Goal: Task Accomplishment & Management: Use online tool/utility

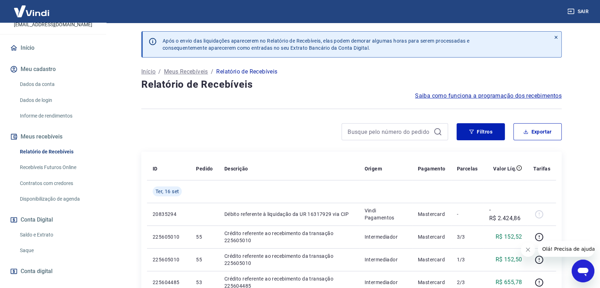
scroll to position [79, 0]
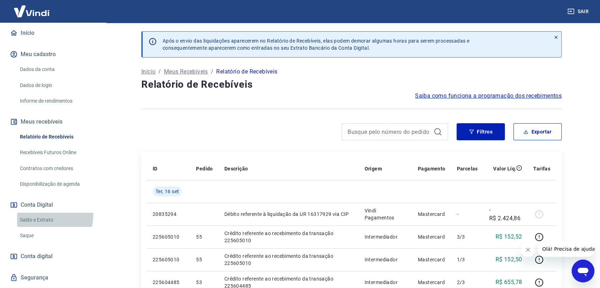
click at [30, 213] on link "Saldo e Extrato" at bounding box center [57, 220] width 81 height 15
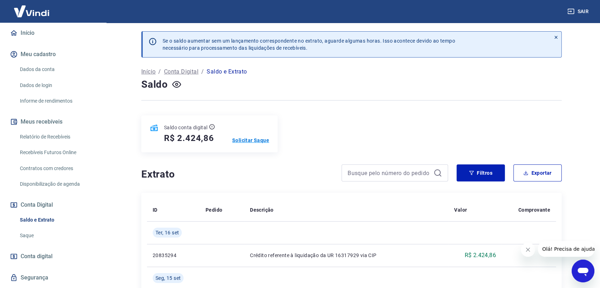
click at [255, 141] on p "Solicitar Saque" at bounding box center [250, 140] width 37 height 7
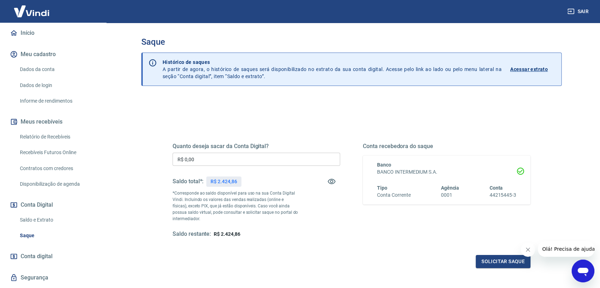
click at [237, 158] on input "R$ 0,00" at bounding box center [257, 159] width 168 height 13
type input "R$ 2.424,86"
click at [510, 264] on button "Solicitar saque" at bounding box center [503, 261] width 55 height 13
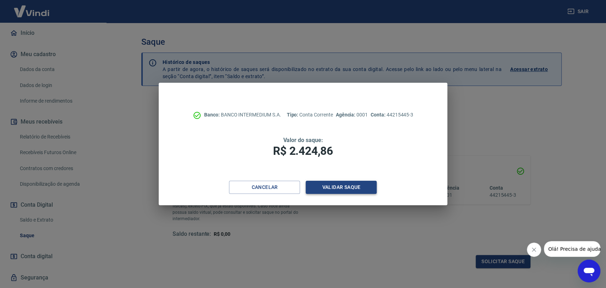
click at [344, 188] on button "Validar saque" at bounding box center [341, 187] width 71 height 13
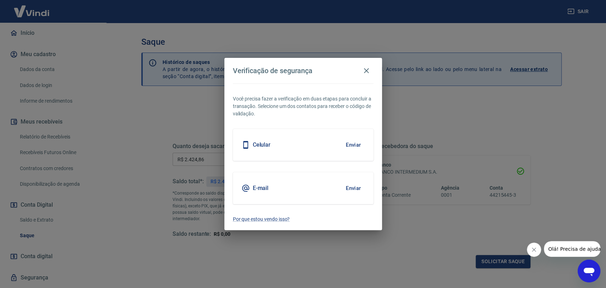
click at [296, 187] on div "E-mail Enviar" at bounding box center [303, 188] width 141 height 32
click at [269, 189] on div "E-mail Enviar" at bounding box center [303, 188] width 141 height 32
click at [362, 190] on button "Enviar" at bounding box center [353, 188] width 23 height 15
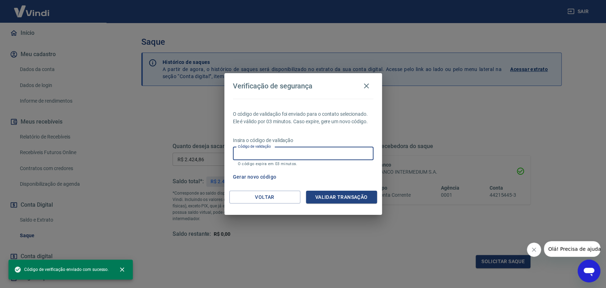
click at [303, 152] on input "Código de validação" at bounding box center [303, 153] width 141 height 13
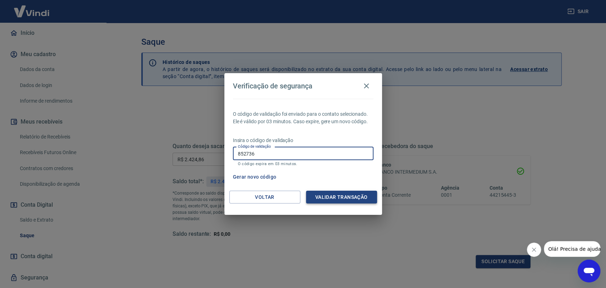
type input "852736"
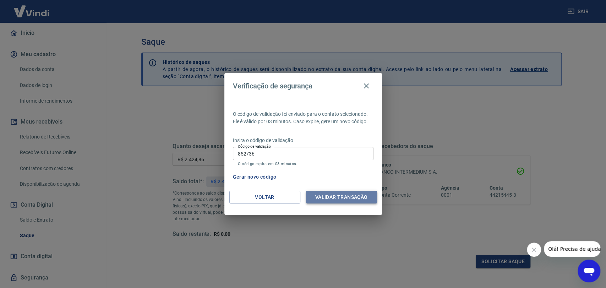
click at [328, 195] on button "Validar transação" at bounding box center [341, 197] width 71 height 13
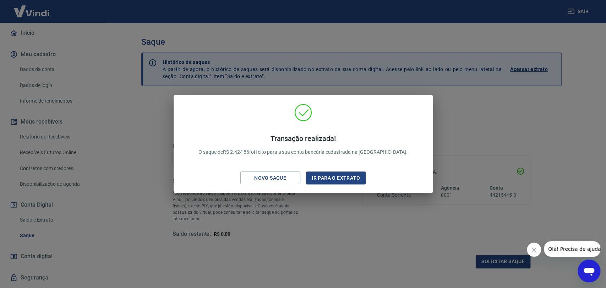
click at [492, 129] on div "Transação realizada! O saque de R$ 2.424,86 foi feito para a sua conta bancária…" at bounding box center [303, 144] width 606 height 288
